Goal: Task Accomplishment & Management: Use online tool/utility

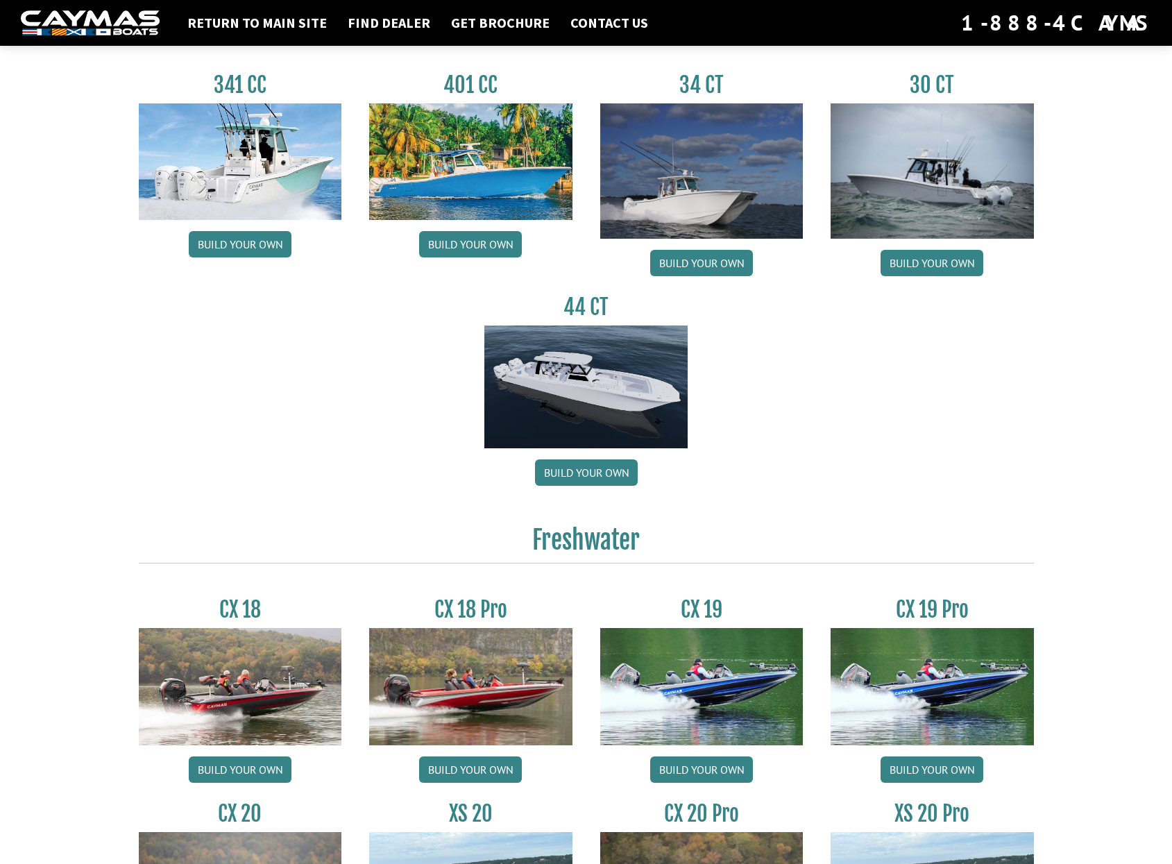
scroll to position [902, 0]
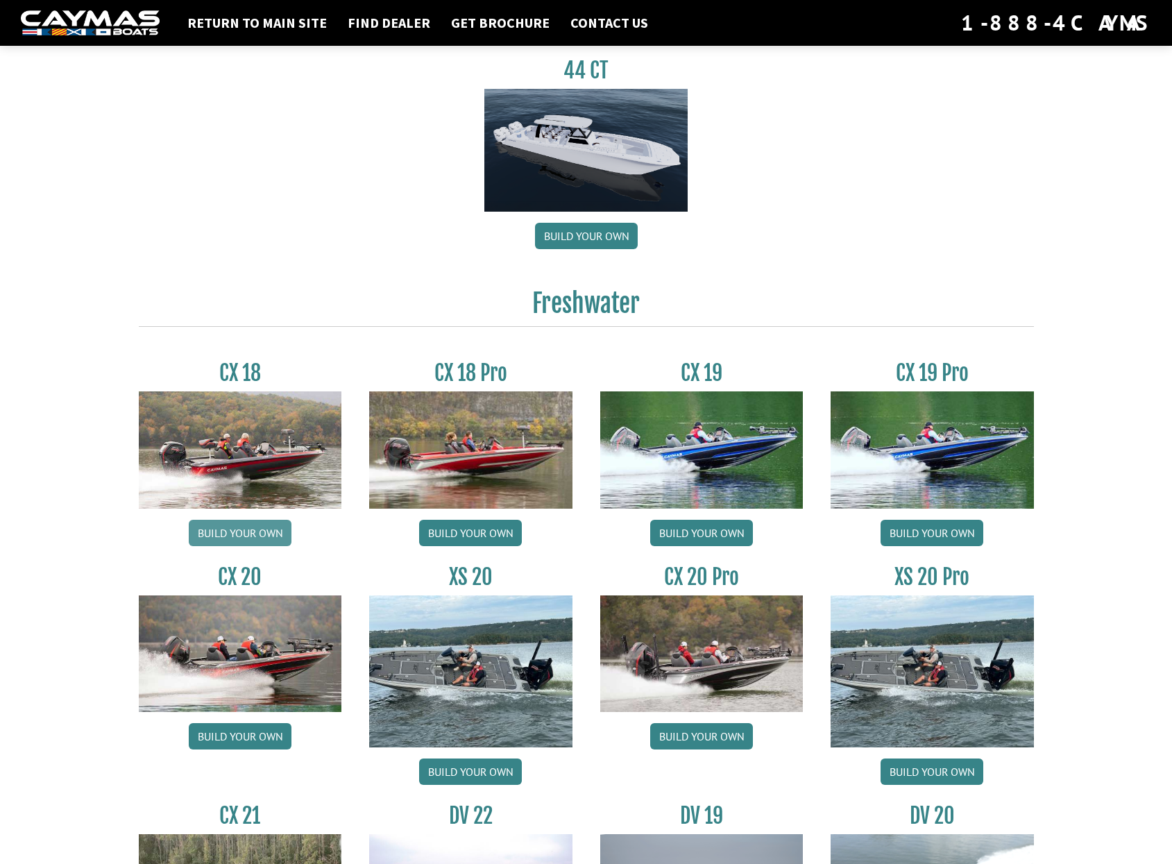
click at [240, 546] on link "Build your own" at bounding box center [240, 533] width 103 height 26
click at [484, 546] on link "Build your own" at bounding box center [470, 533] width 103 height 26
click at [234, 546] on link "Build your own" at bounding box center [240, 533] width 103 height 26
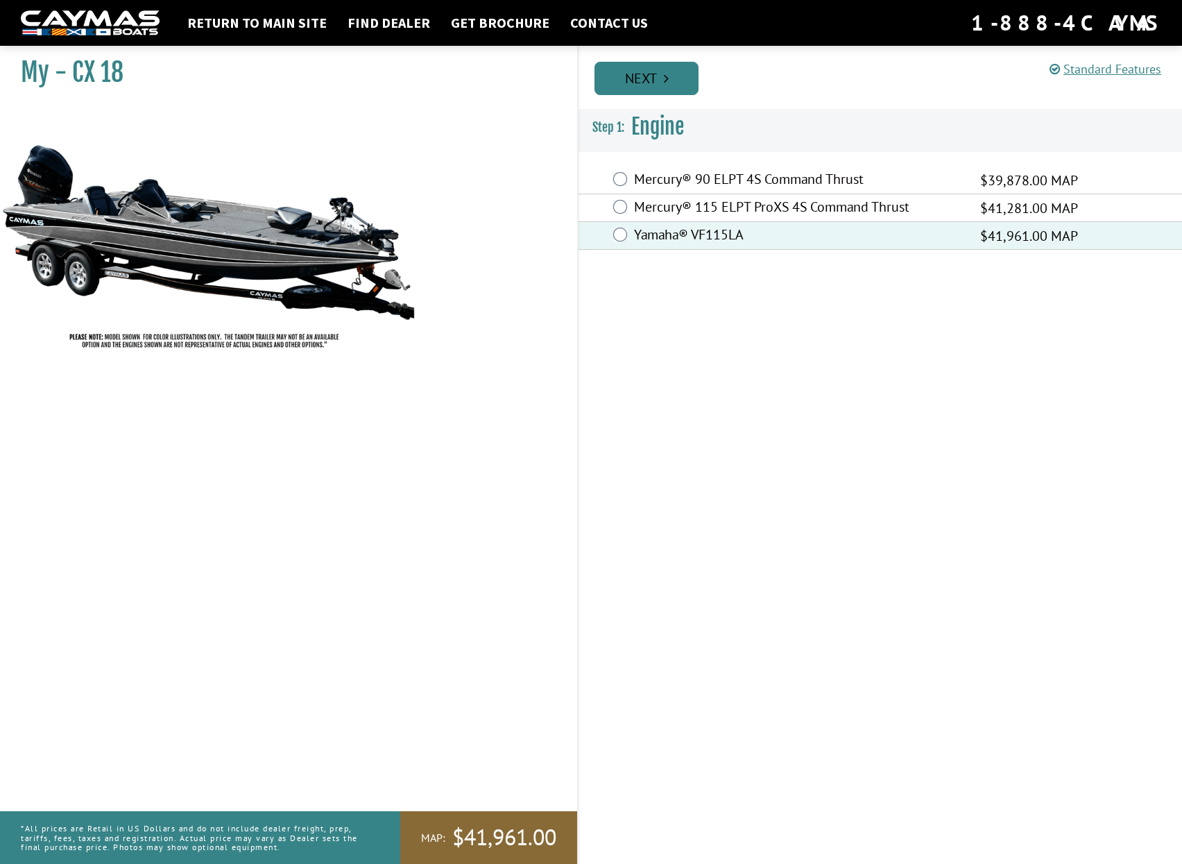
click at [647, 87] on link "Next" at bounding box center [647, 78] width 104 height 33
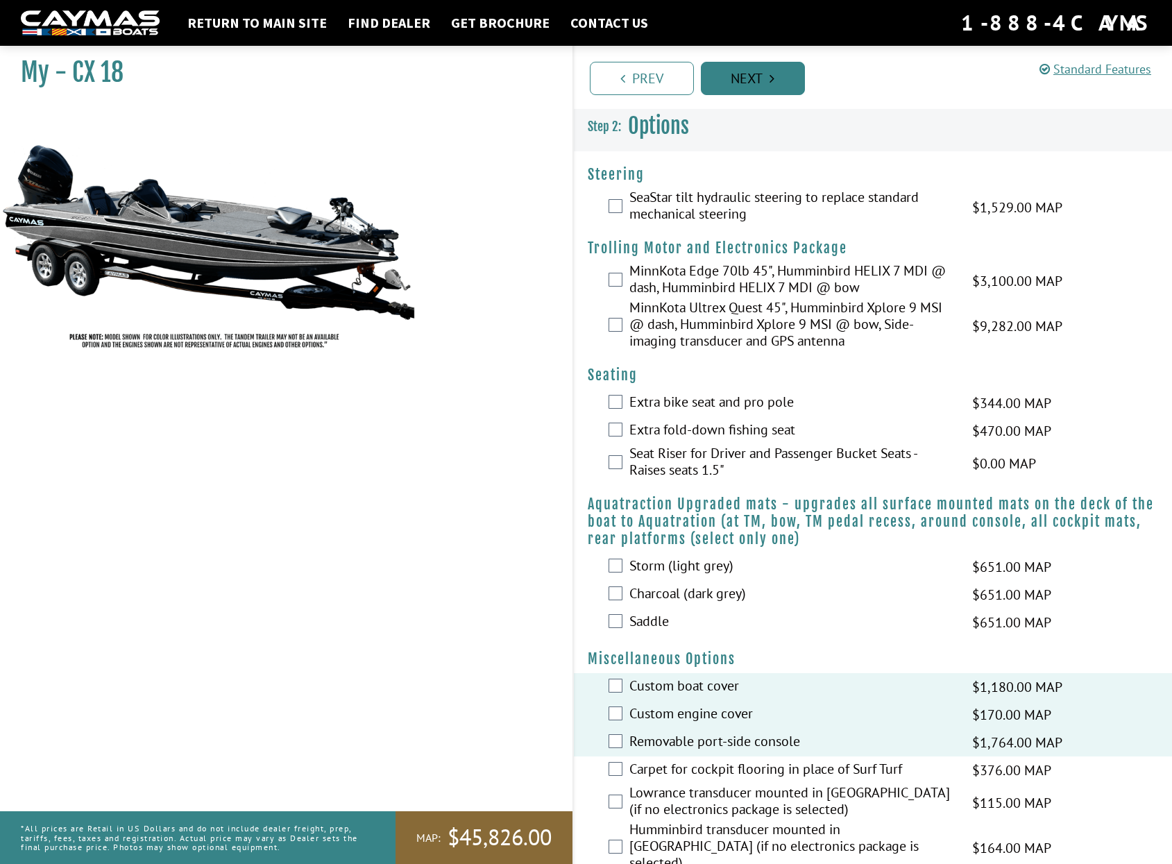
click at [774, 80] on icon "Pagination" at bounding box center [771, 78] width 5 height 14
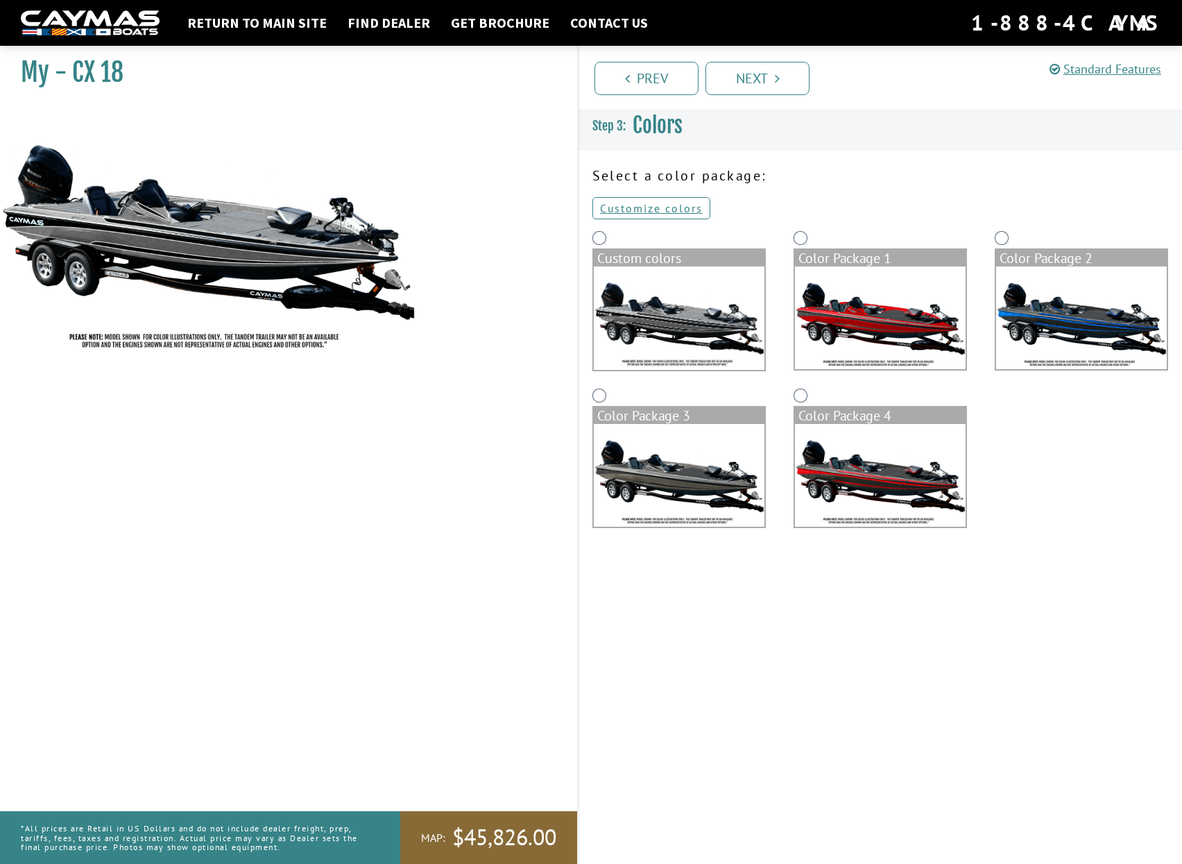
click at [1104, 329] on img at bounding box center [1081, 317] width 171 height 103
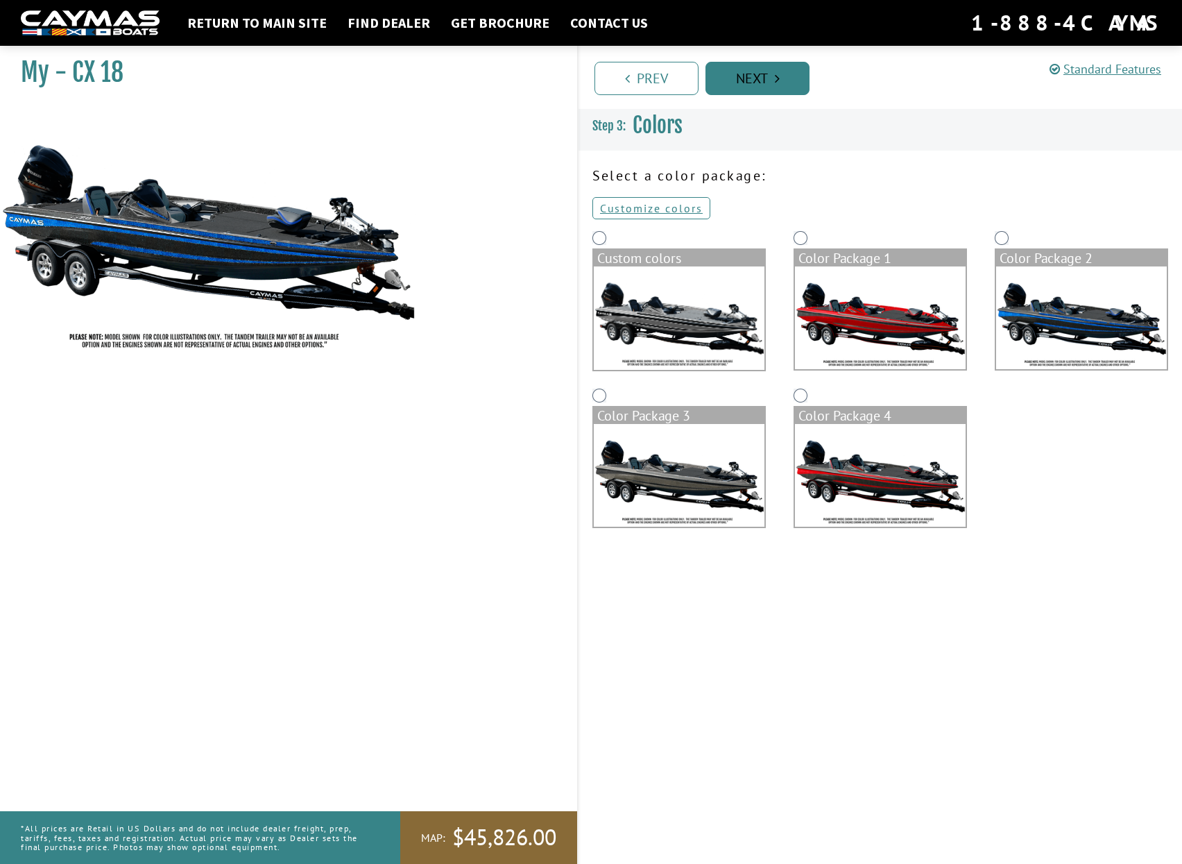
click at [768, 82] on link "Next" at bounding box center [758, 78] width 104 height 33
